Goal: Information Seeking & Learning: Learn about a topic

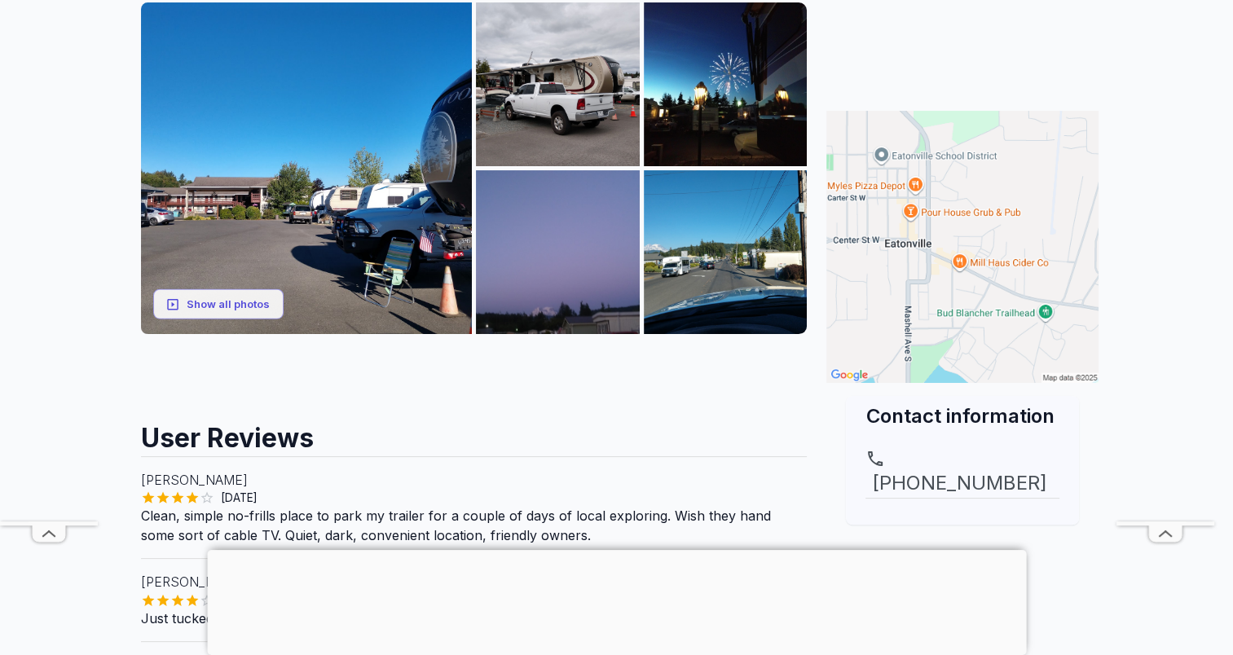
scroll to position [244, 0]
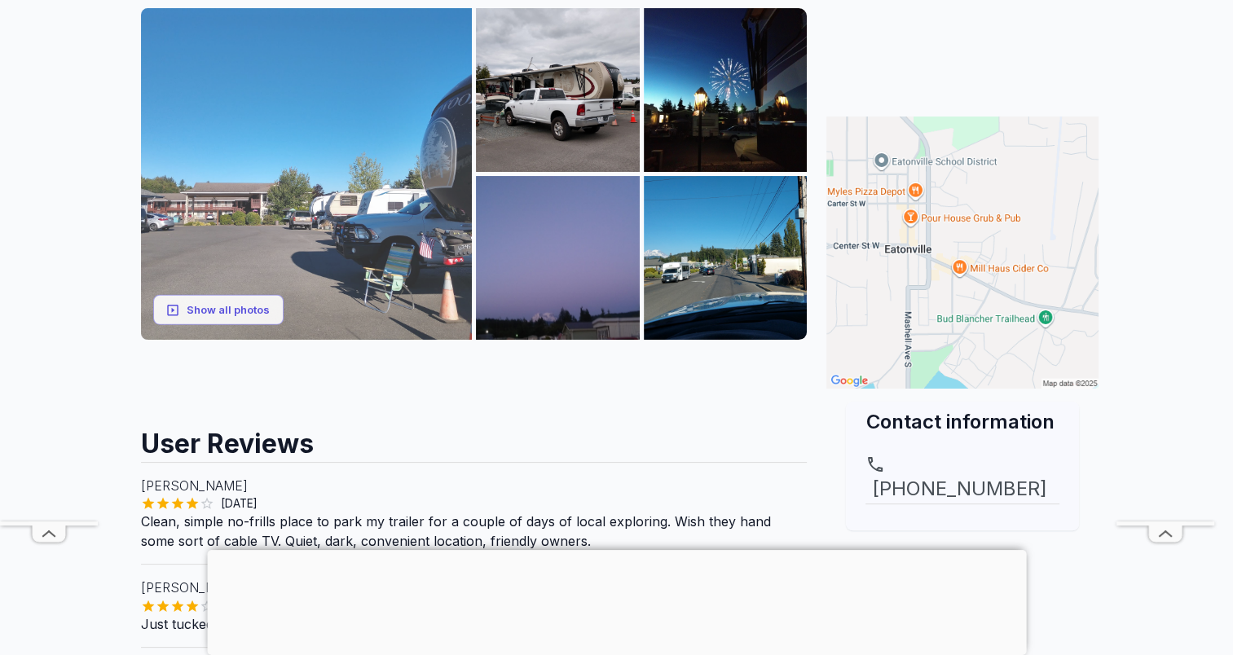
click at [325, 211] on img at bounding box center [307, 174] width 332 height 332
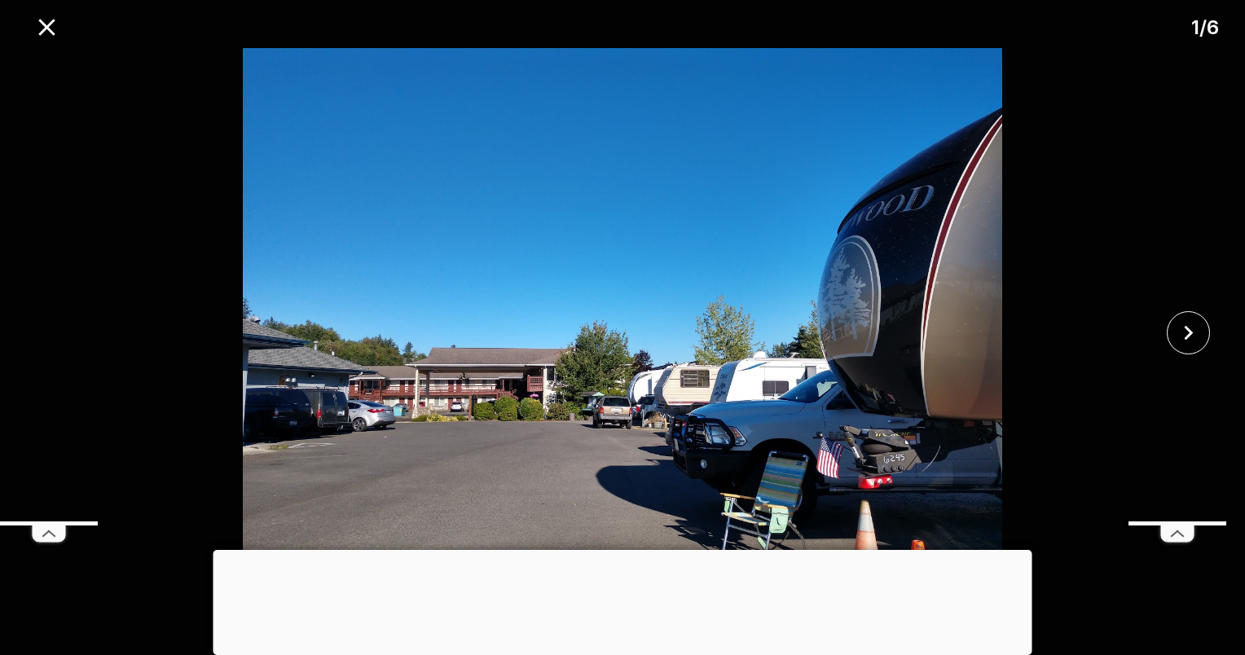
click at [1061, 587] on img at bounding box center [621, 333] width 1037 height 570
click at [626, 550] on div at bounding box center [622, 550] width 819 height 0
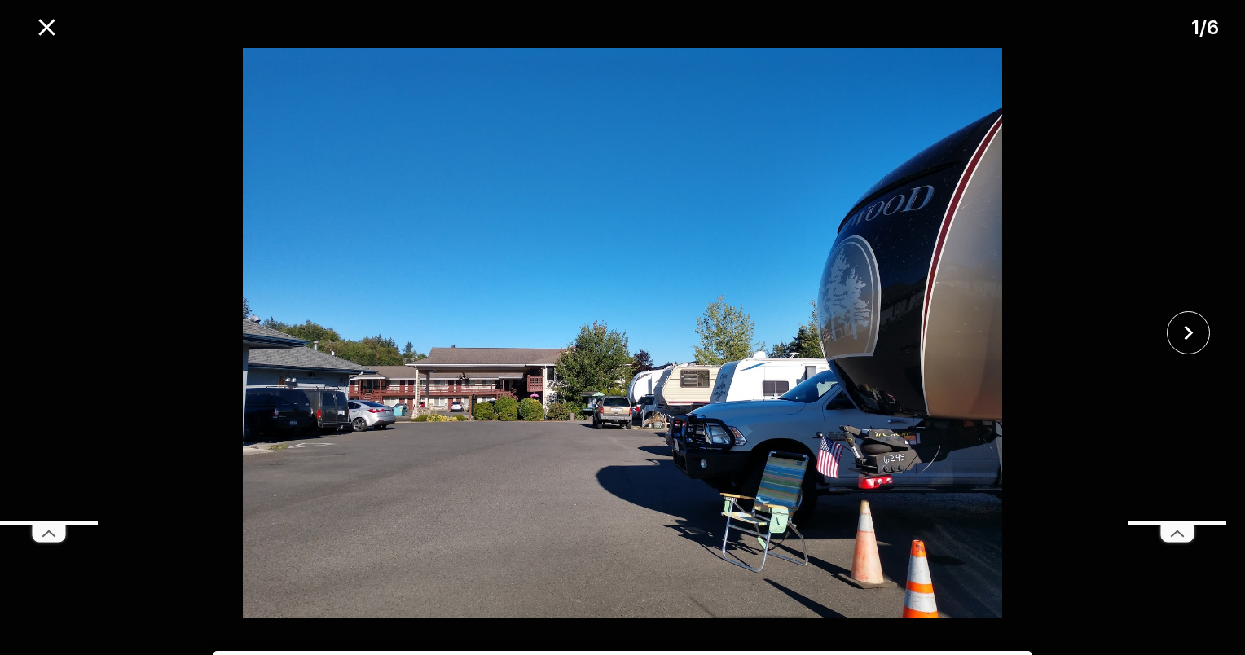
click at [1009, 303] on img at bounding box center [621, 333] width 1037 height 570
click at [975, 297] on img at bounding box center [621, 333] width 1037 height 570
drag, startPoint x: 1057, startPoint y: 626, endPoint x: 1057, endPoint y: 617, distance: 9.0
click at [1057, 617] on div "1 / 6" at bounding box center [622, 327] width 1245 height 655
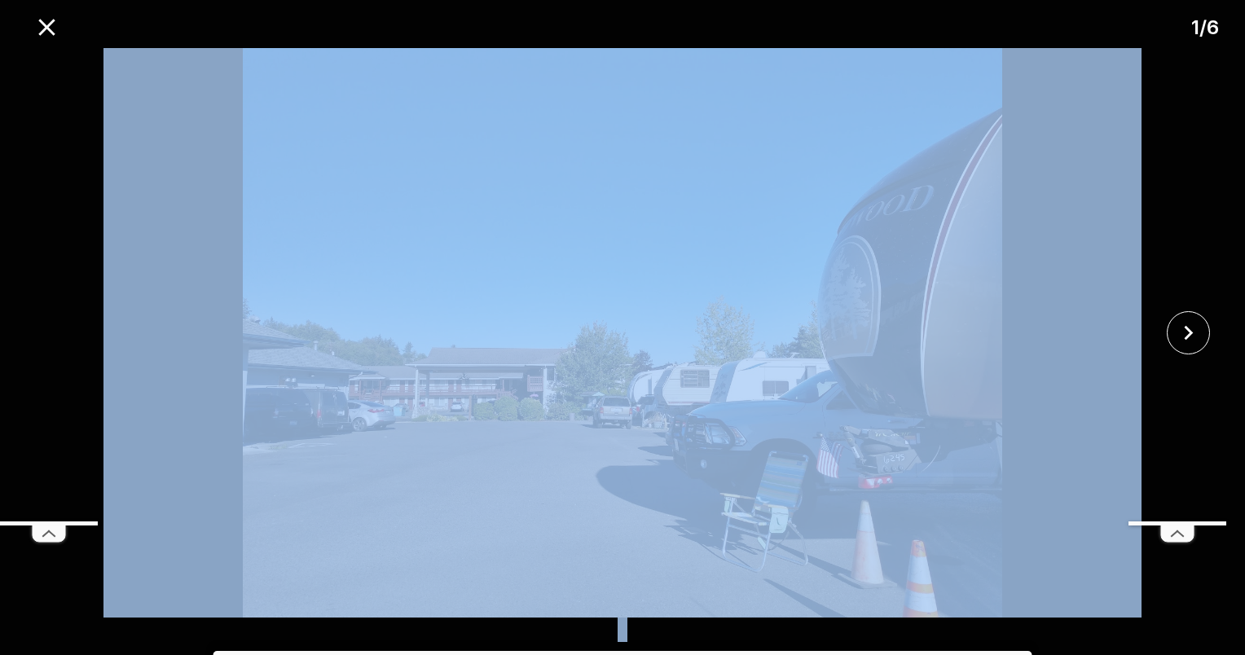
click at [1050, 333] on img at bounding box center [621, 333] width 1037 height 570
click at [1038, 329] on img at bounding box center [621, 333] width 1037 height 570
click at [1034, 332] on img at bounding box center [621, 333] width 1037 height 570
click at [279, 314] on img at bounding box center [621, 333] width 1037 height 570
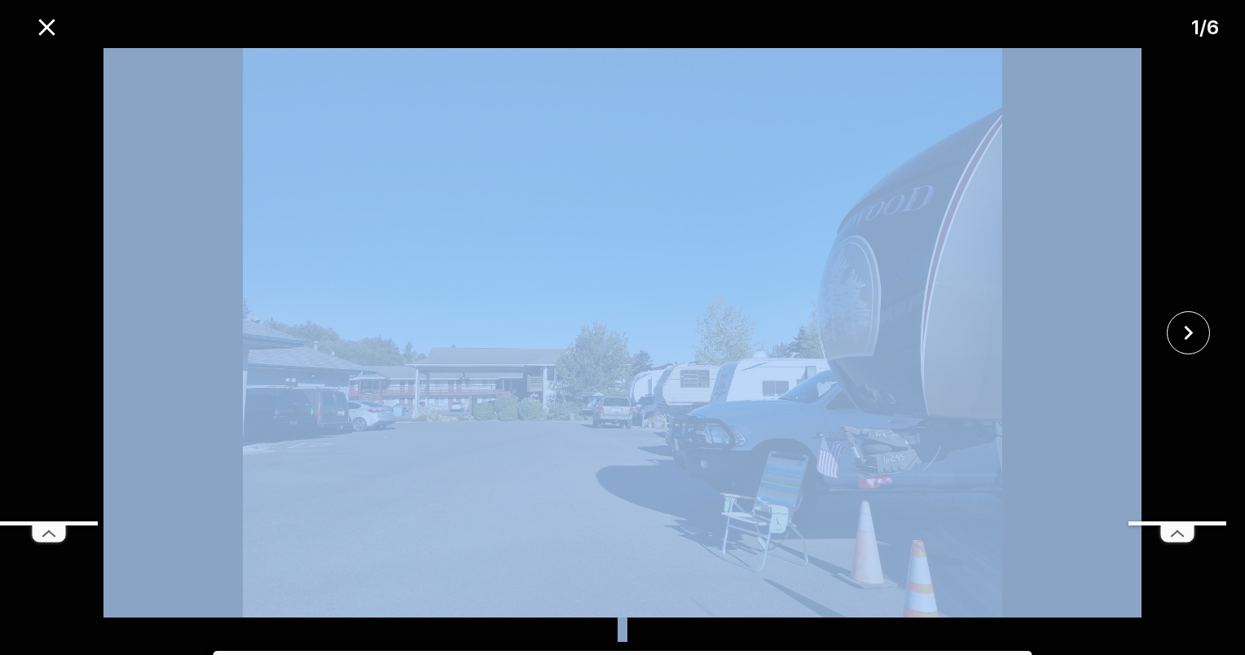
click at [279, 314] on img at bounding box center [621, 333] width 1037 height 570
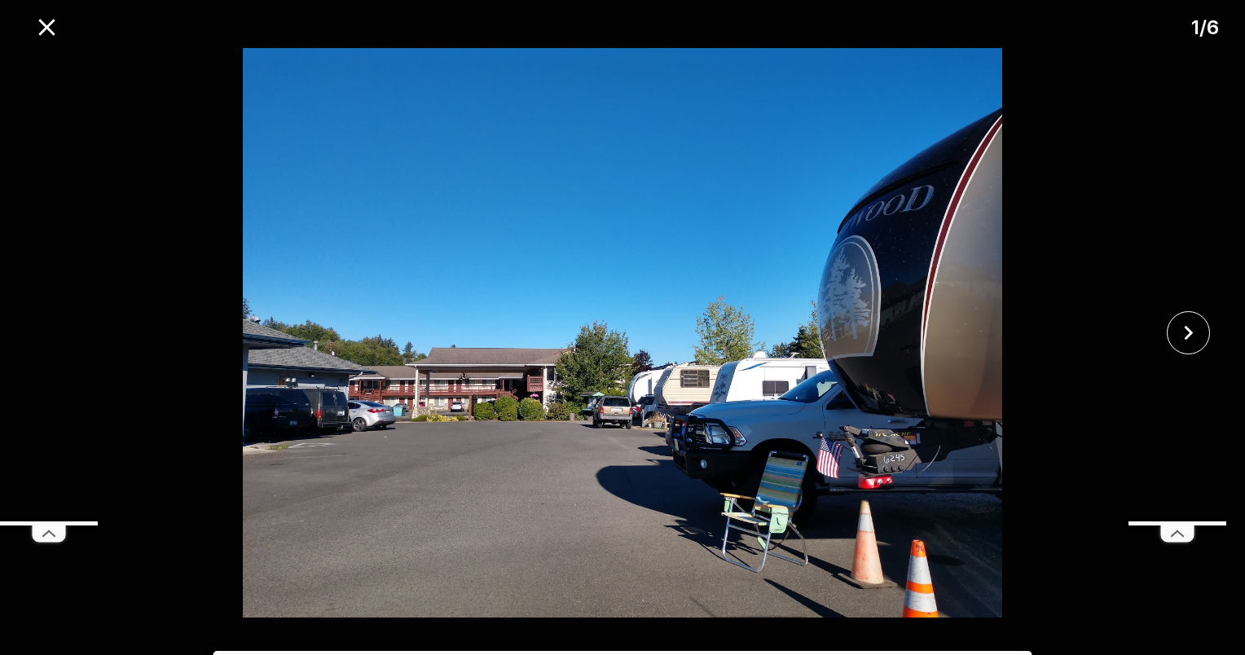
click at [1180, 535] on icon at bounding box center [1177, 534] width 33 height 16
click at [1189, 326] on icon "close" at bounding box center [1188, 333] width 29 height 29
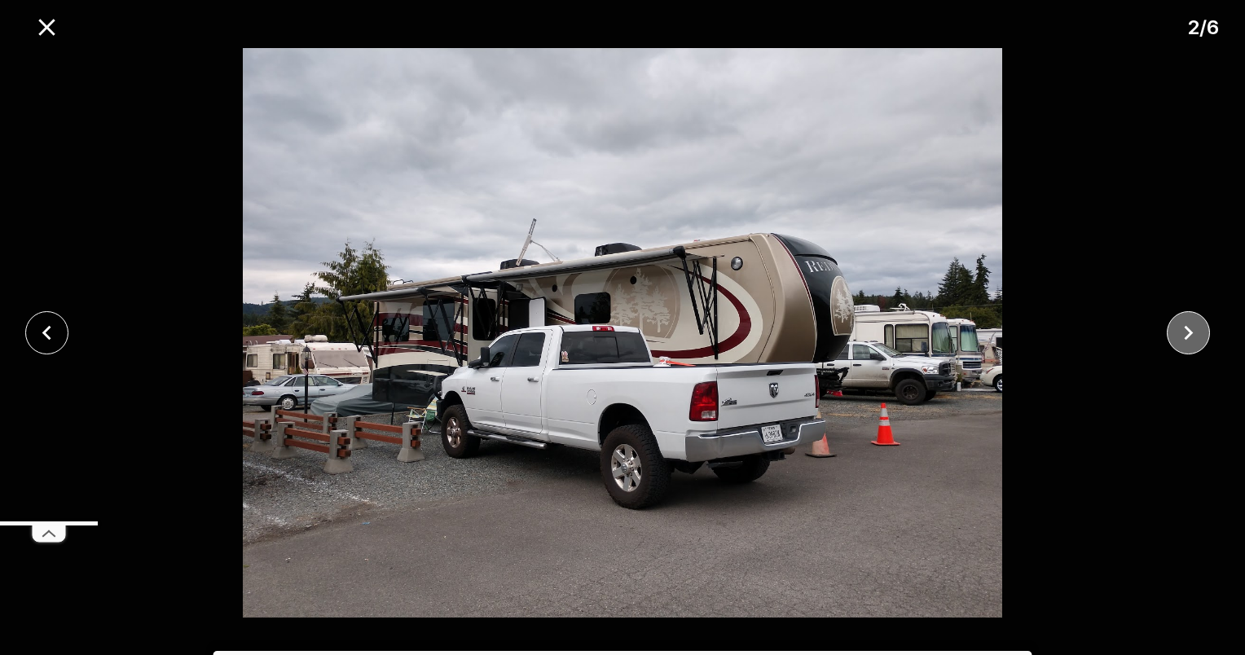
click at [1186, 332] on icon "close" at bounding box center [1188, 333] width 29 height 29
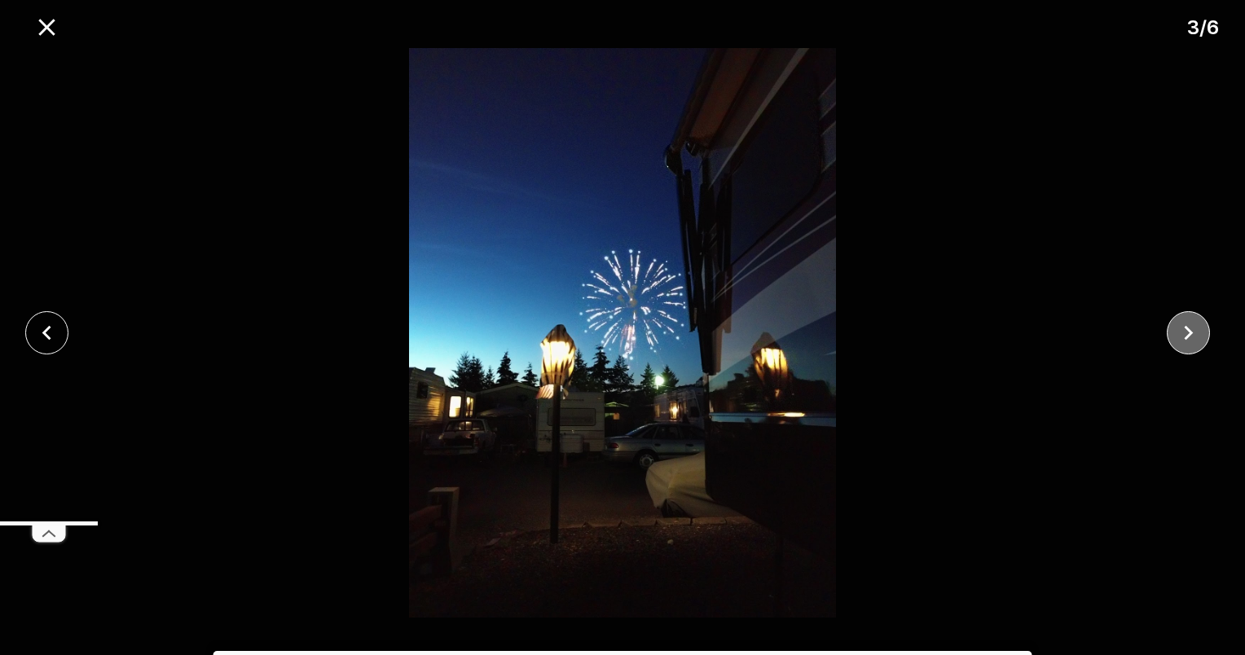
click at [1186, 332] on icon "close" at bounding box center [1188, 333] width 29 height 29
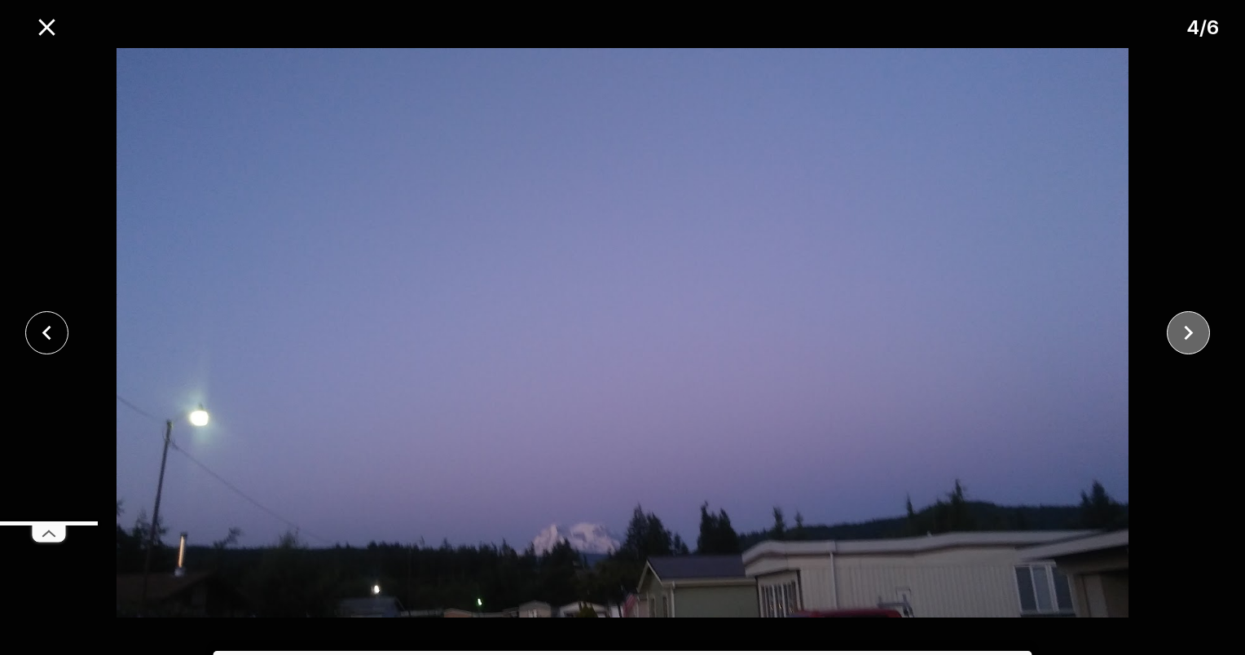
click at [1186, 332] on icon "close" at bounding box center [1188, 333] width 29 height 29
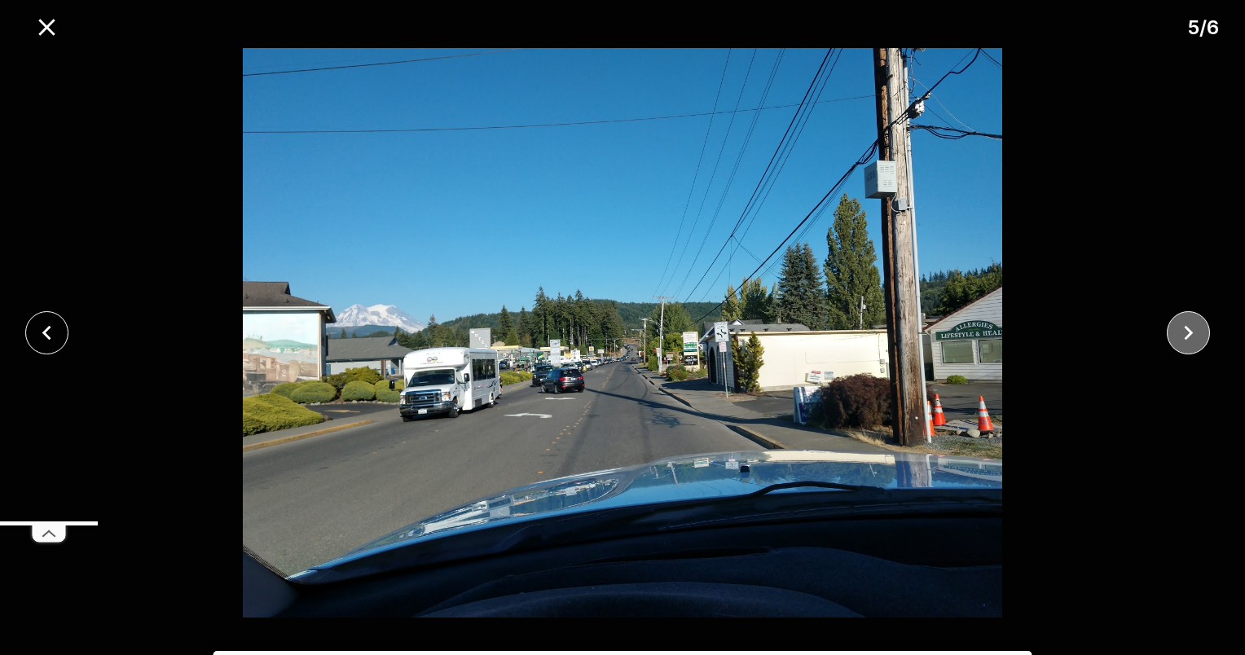
click at [1186, 332] on icon "close" at bounding box center [1188, 333] width 29 height 29
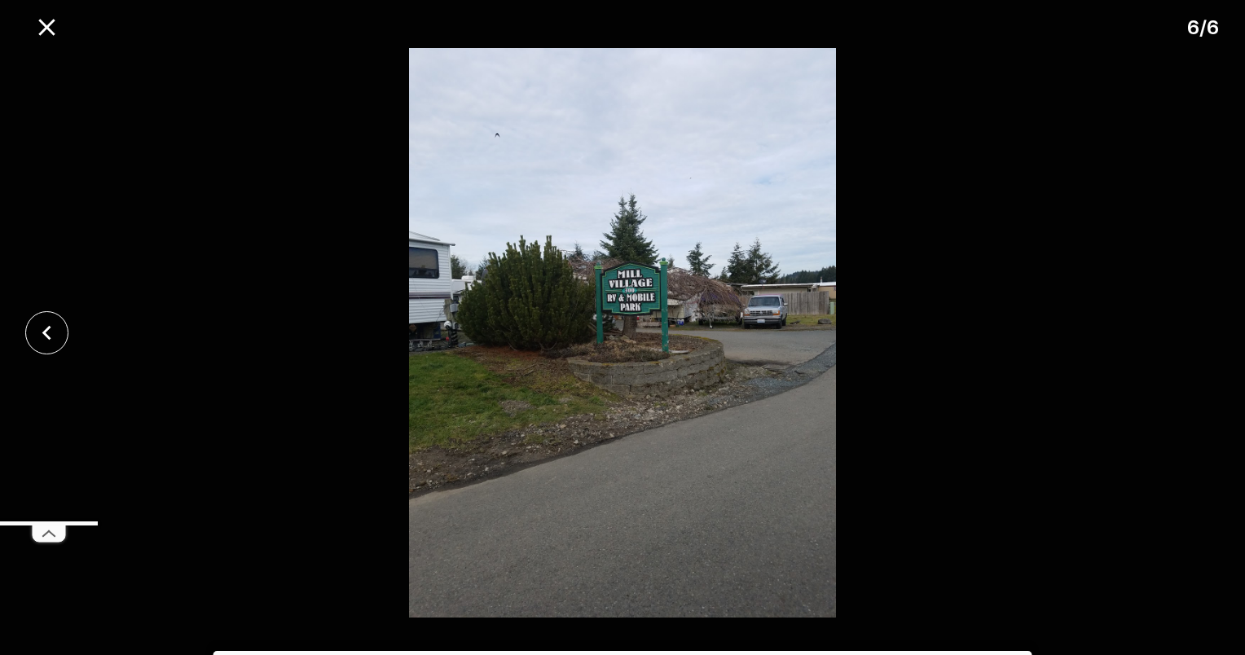
click at [1186, 329] on div at bounding box center [622, 333] width 1245 height 570
click at [41, 533] on icon at bounding box center [49, 534] width 33 height 16
click at [41, 328] on icon "close" at bounding box center [47, 333] width 29 height 29
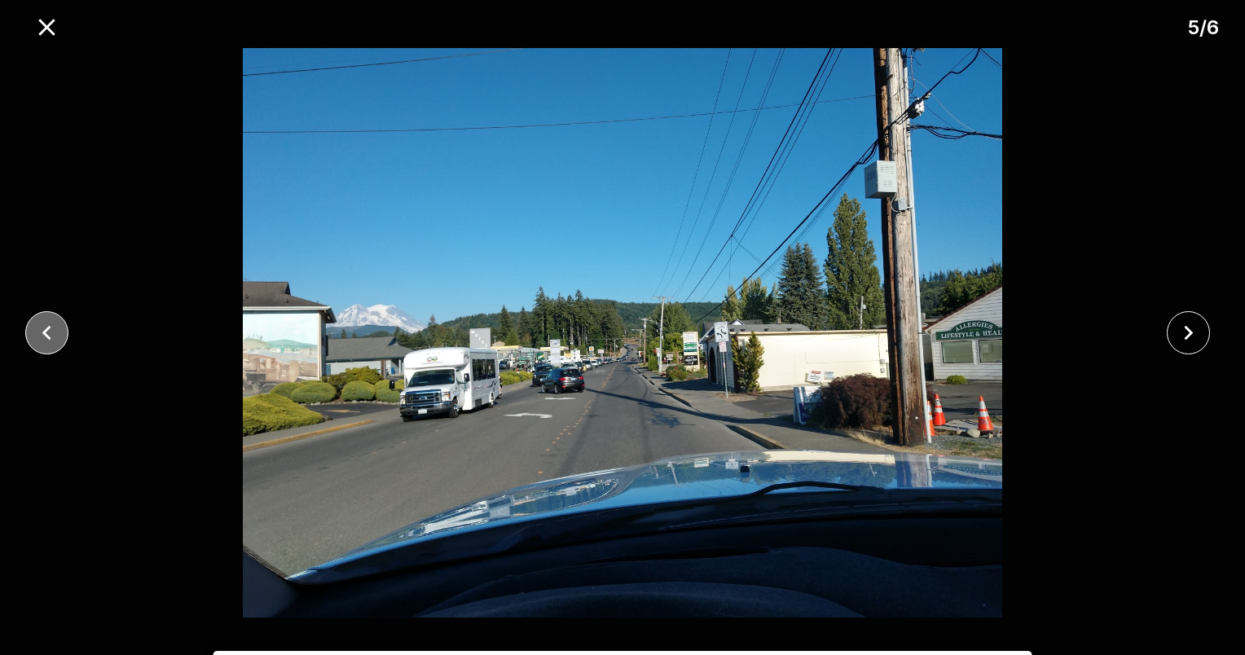
click at [41, 328] on icon "close" at bounding box center [47, 333] width 29 height 29
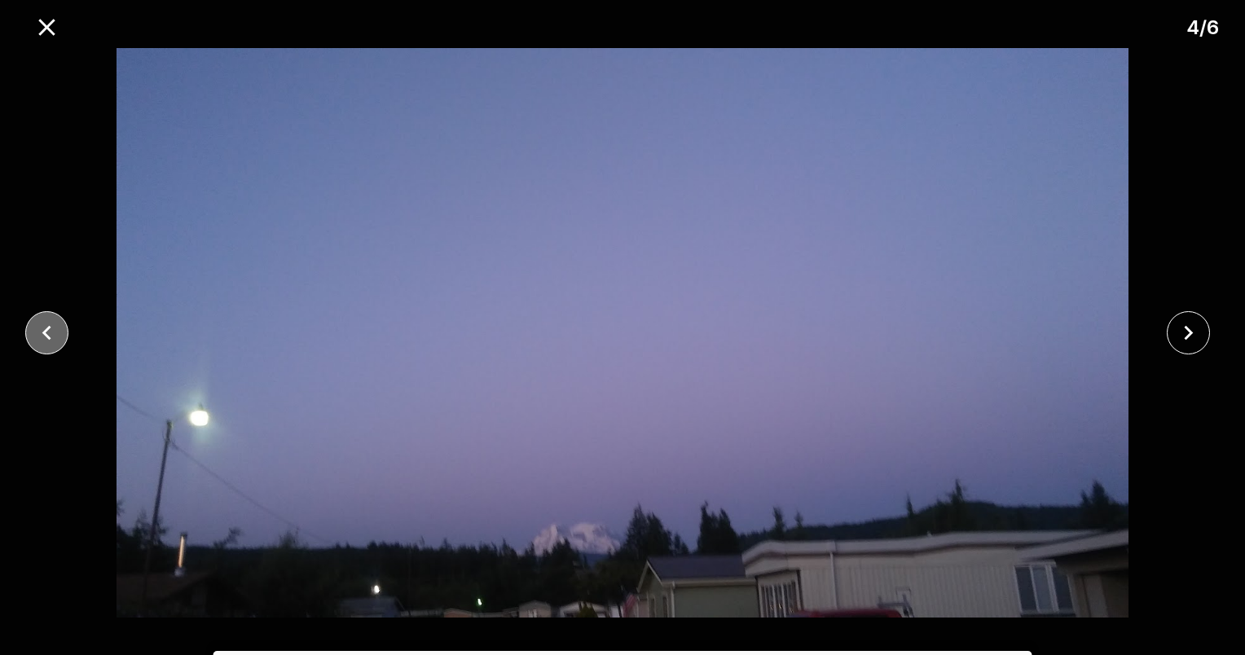
click at [41, 328] on icon "close" at bounding box center [47, 333] width 29 height 29
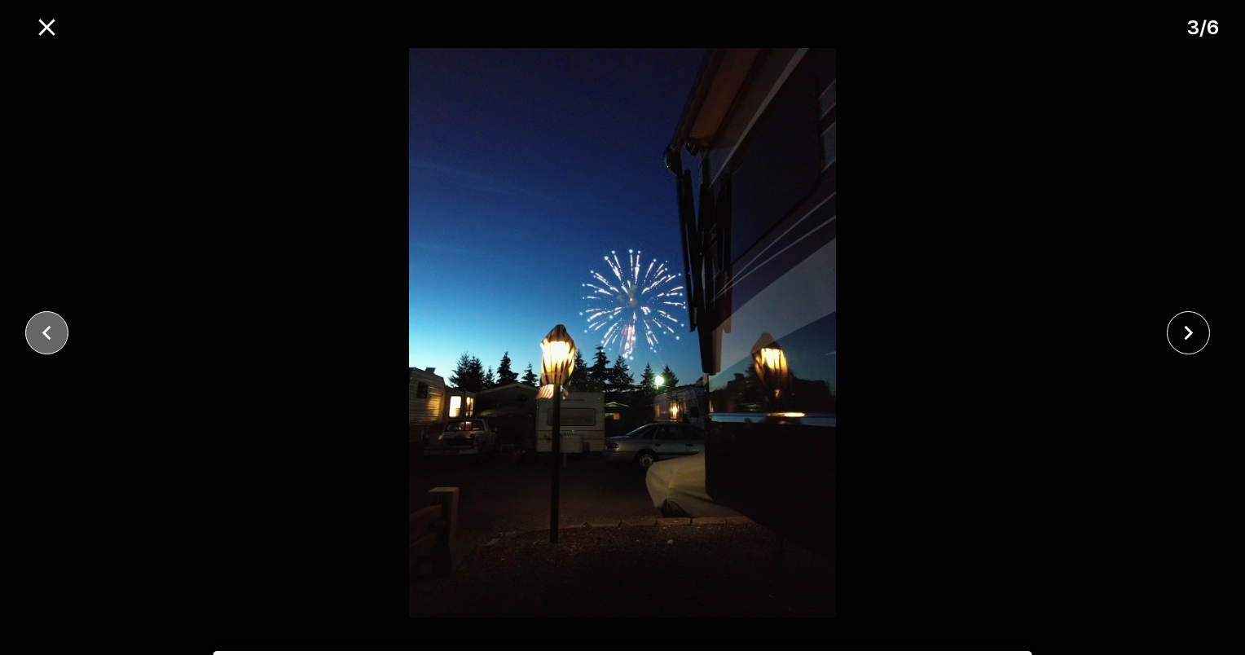
click at [41, 328] on icon "close" at bounding box center [47, 333] width 29 height 29
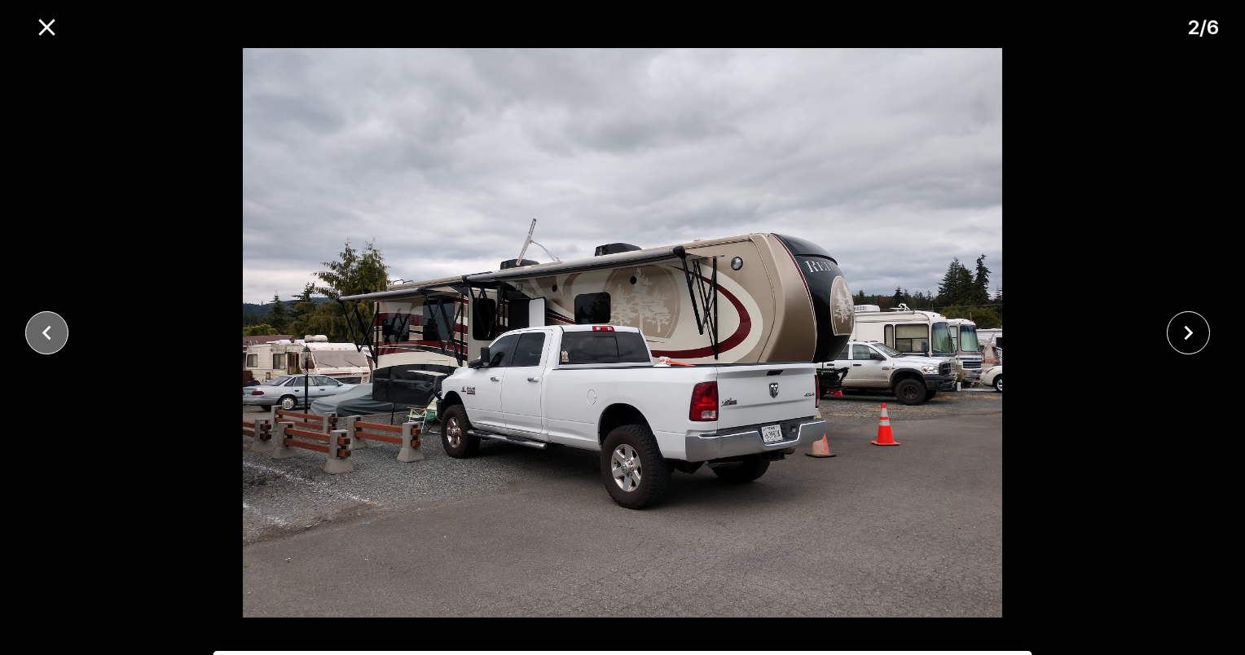
click at [43, 341] on icon "close" at bounding box center [47, 333] width 29 height 29
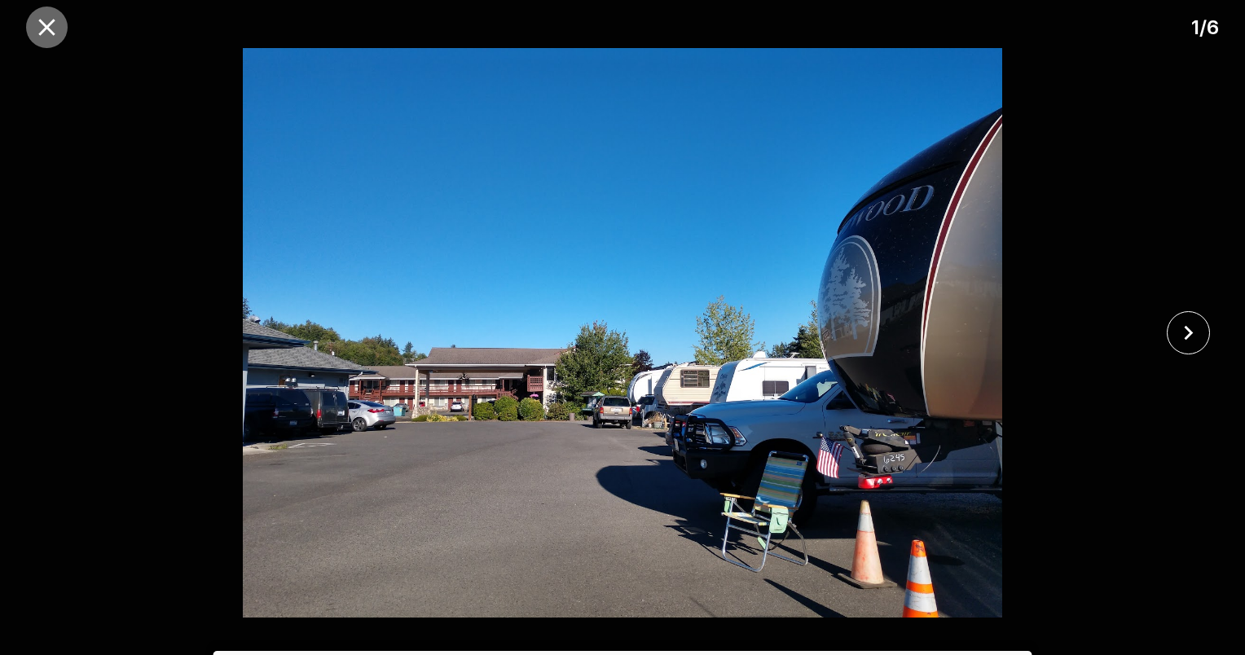
click at [38, 21] on icon "close" at bounding box center [47, 27] width 29 height 29
